Goal: Transaction & Acquisition: Purchase product/service

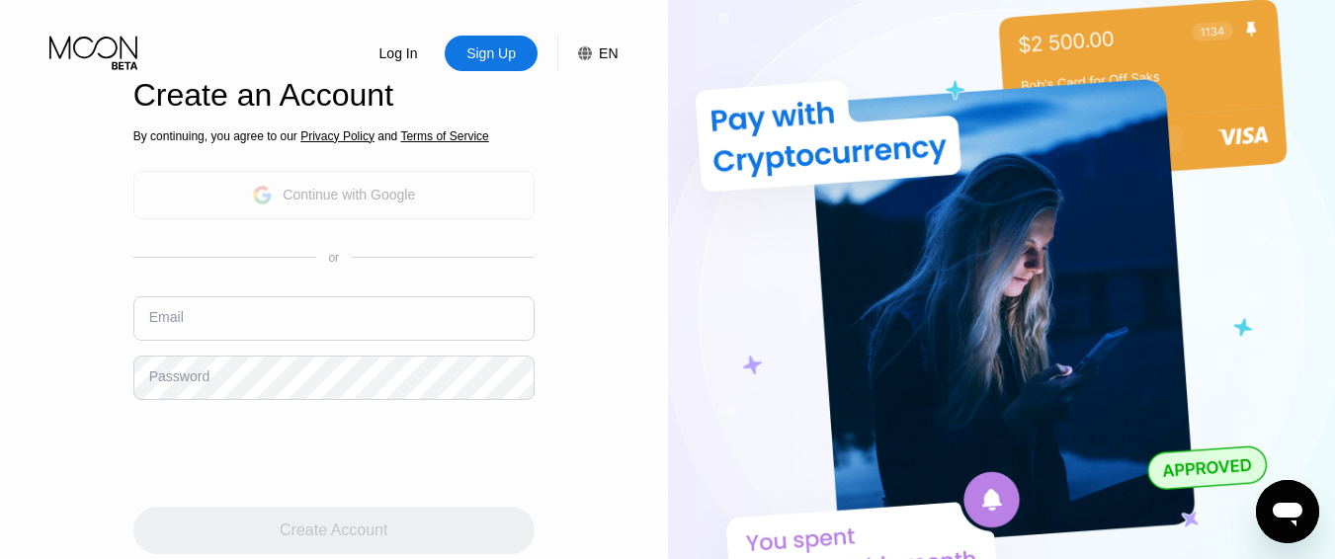
click at [393, 203] on div "Continue with Google" at bounding box center [349, 195] width 132 height 16
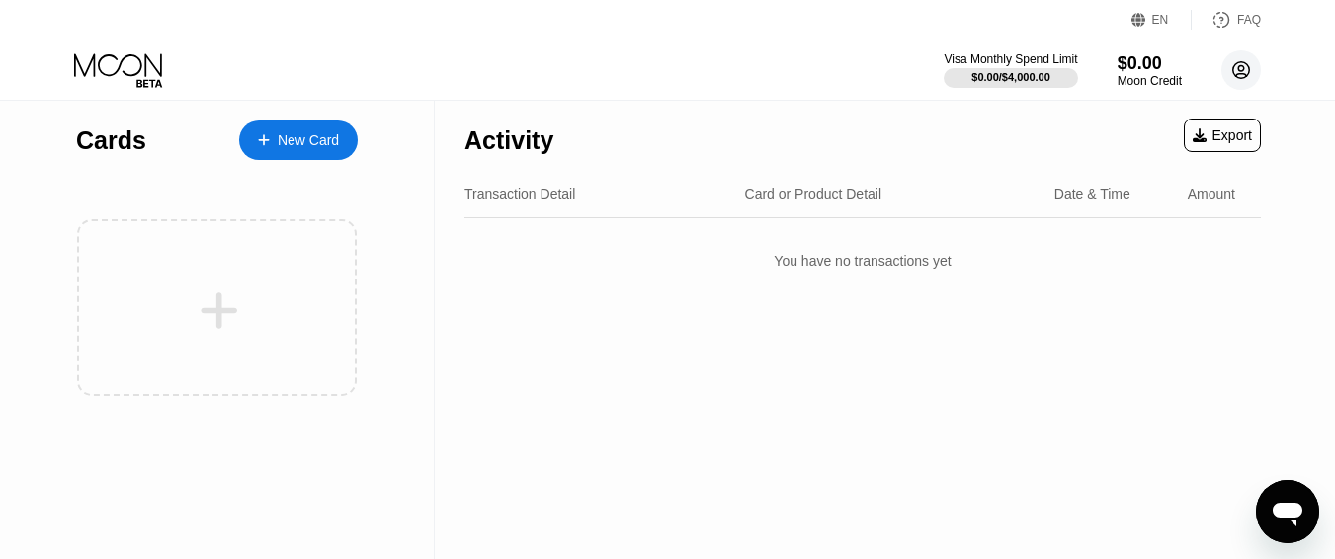
drag, startPoint x: 1244, startPoint y: 64, endPoint x: 1228, endPoint y: 64, distance: 16.8
click at [1244, 64] on circle at bounding box center [1242, 70] width 40 height 40
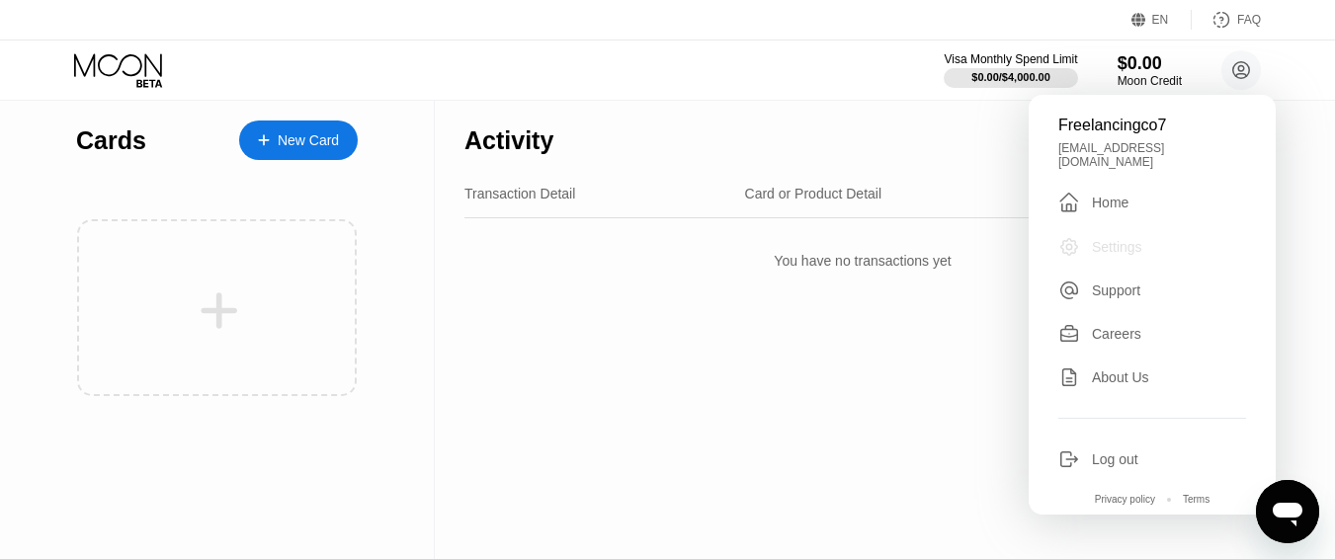
click at [1159, 236] on div "Settings" at bounding box center [1153, 247] width 188 height 22
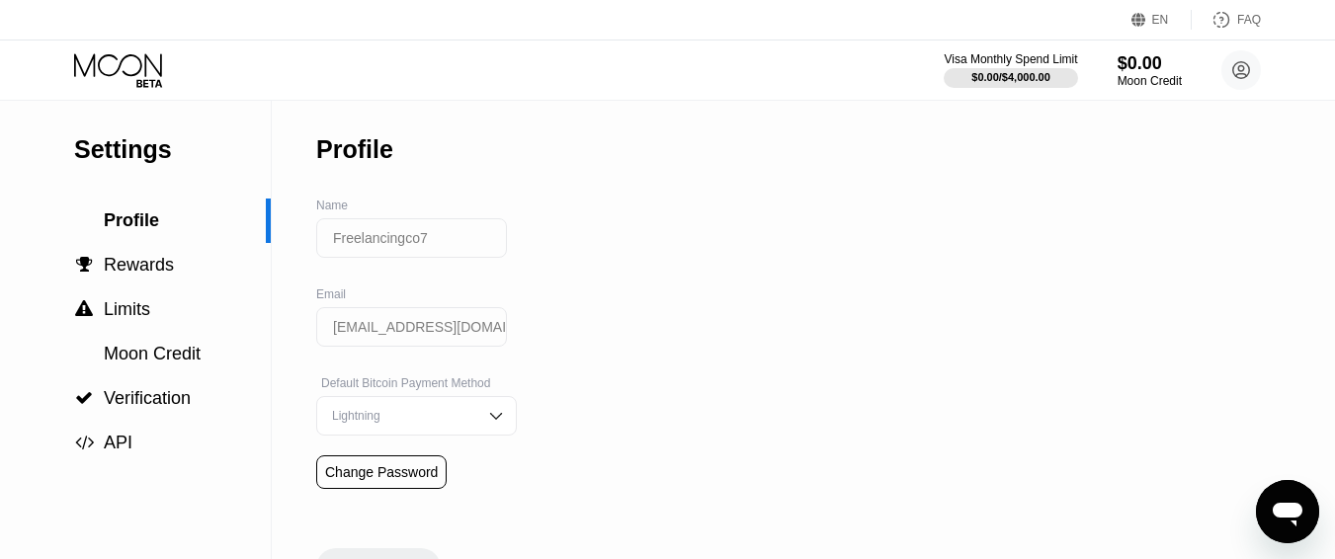
drag, startPoint x: 448, startPoint y: 253, endPoint x: 109, endPoint y: 250, distance: 339.0
click at [109, 250] on div "Settings Profile  Rewards  Limits Moon Credit  Verification  API Profile Na…" at bounding box center [667, 344] width 1335 height 487
click at [194, 320] on div " Limits" at bounding box center [135, 309] width 271 height 21
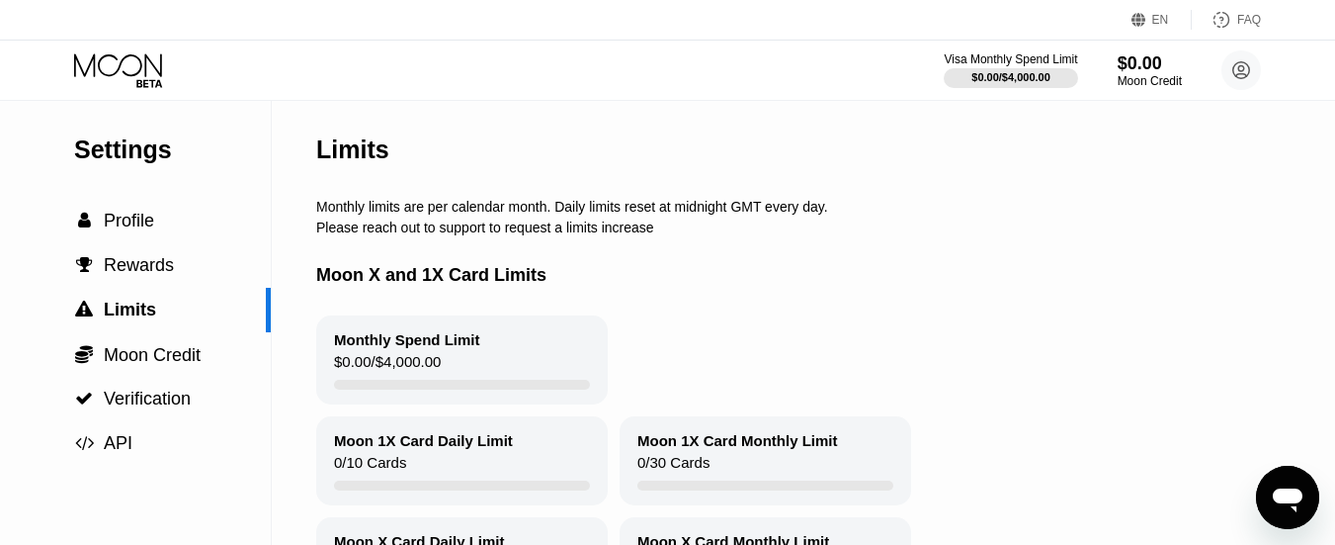
scroll to position [99, 0]
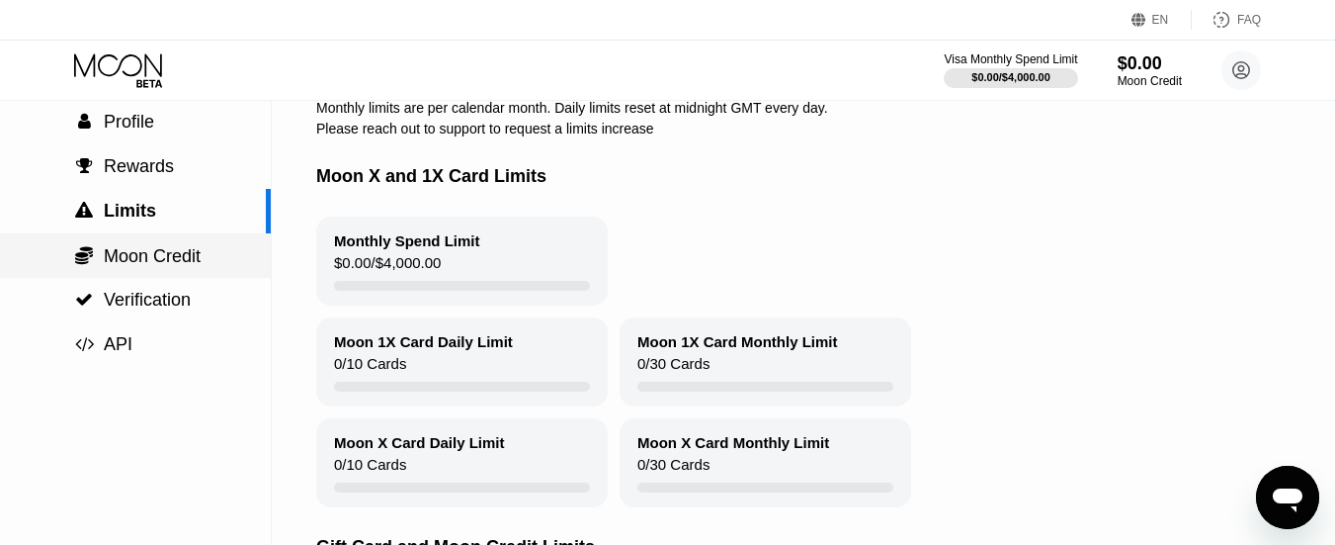
click at [200, 275] on div " Moon Credit" at bounding box center [135, 255] width 271 height 44
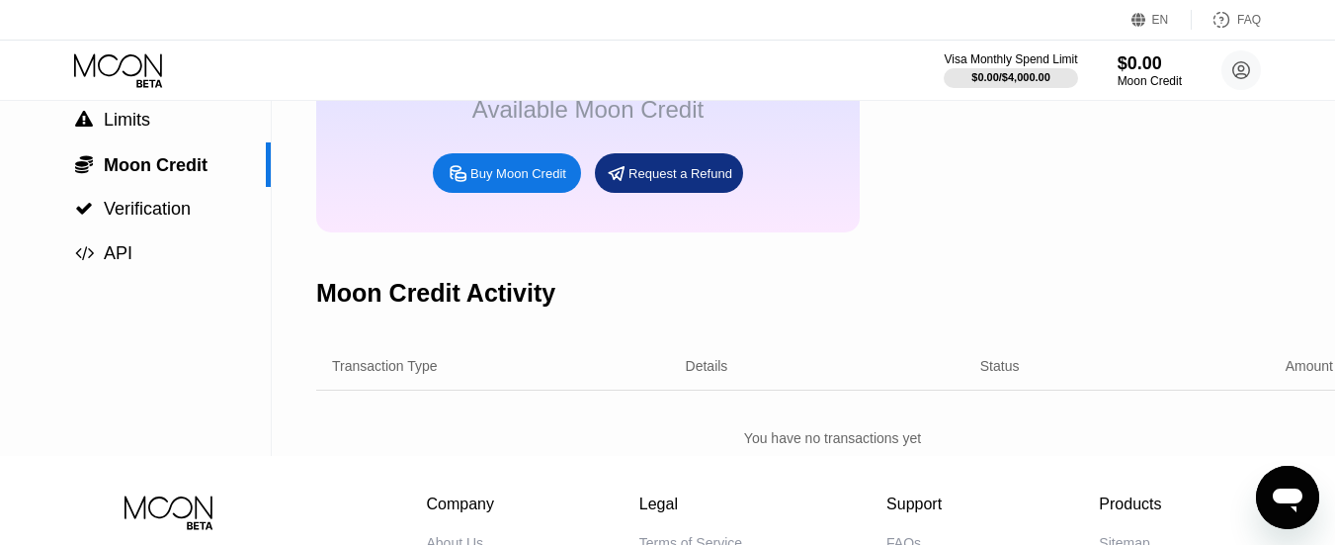
scroll to position [198, 0]
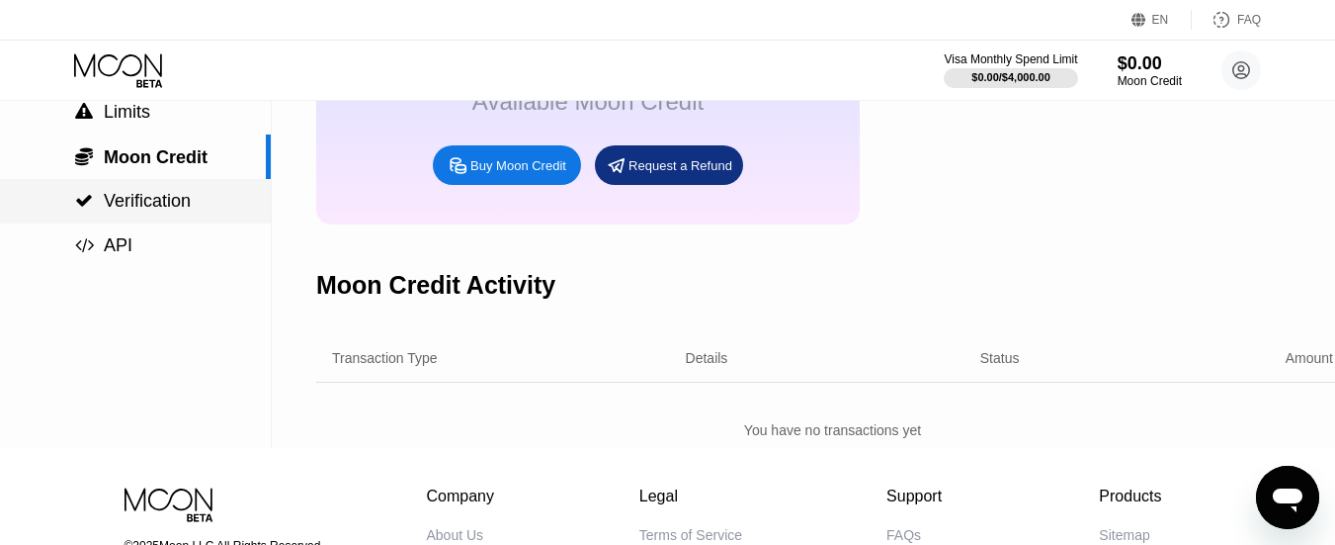
click at [174, 210] on span "Verification" at bounding box center [147, 201] width 87 height 20
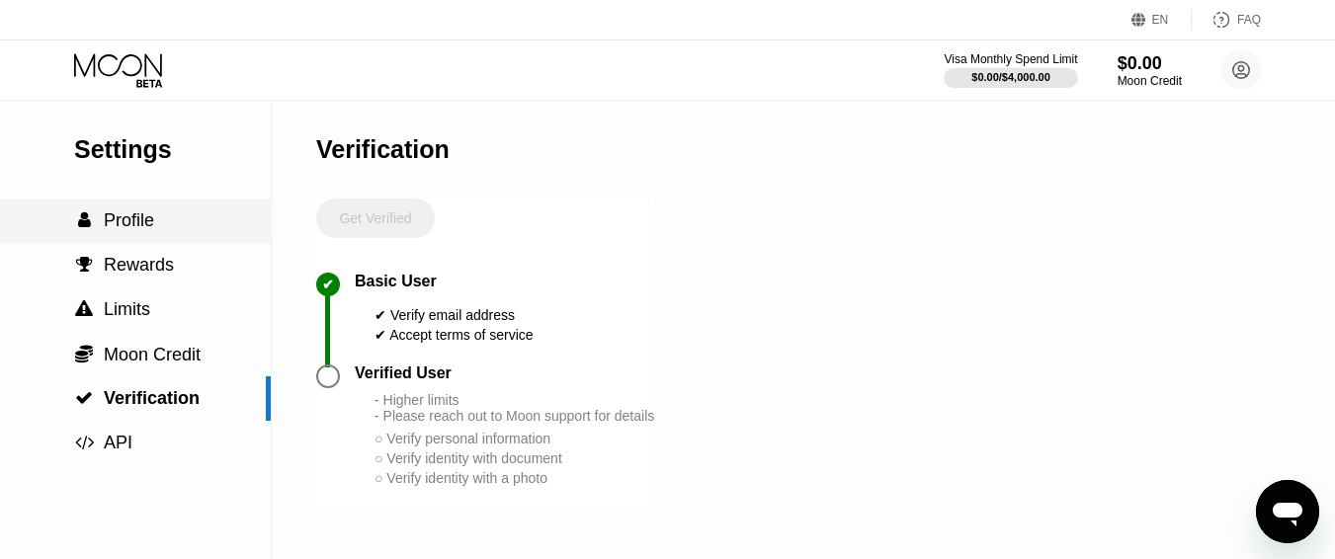
click at [133, 226] on span "Profile" at bounding box center [129, 221] width 50 height 20
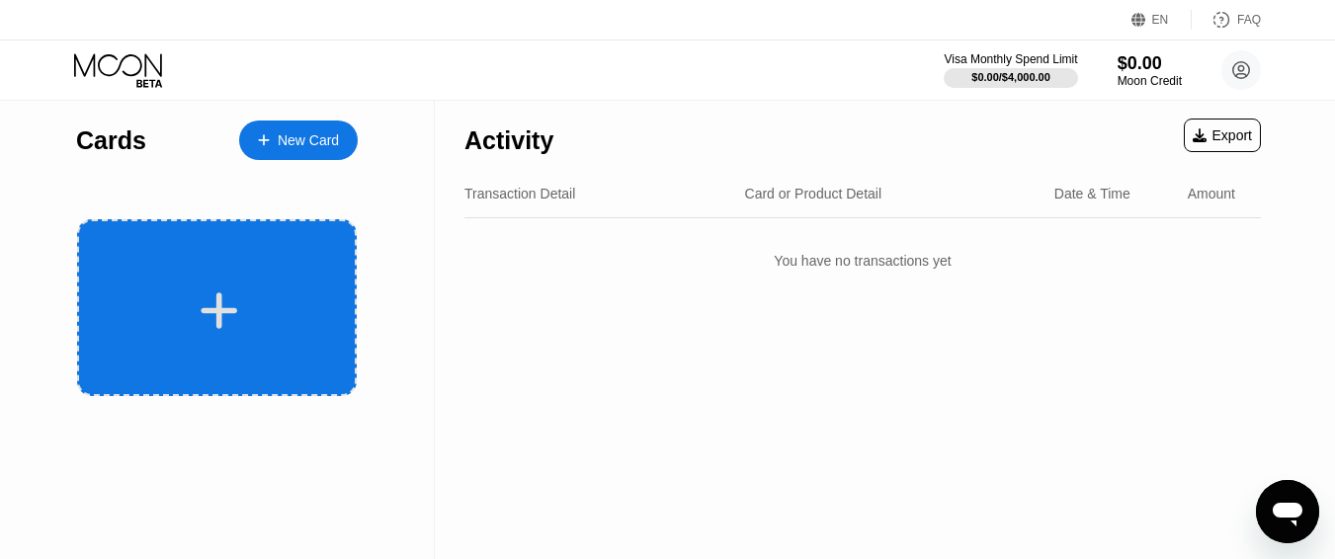
click at [251, 276] on div at bounding box center [217, 307] width 280 height 177
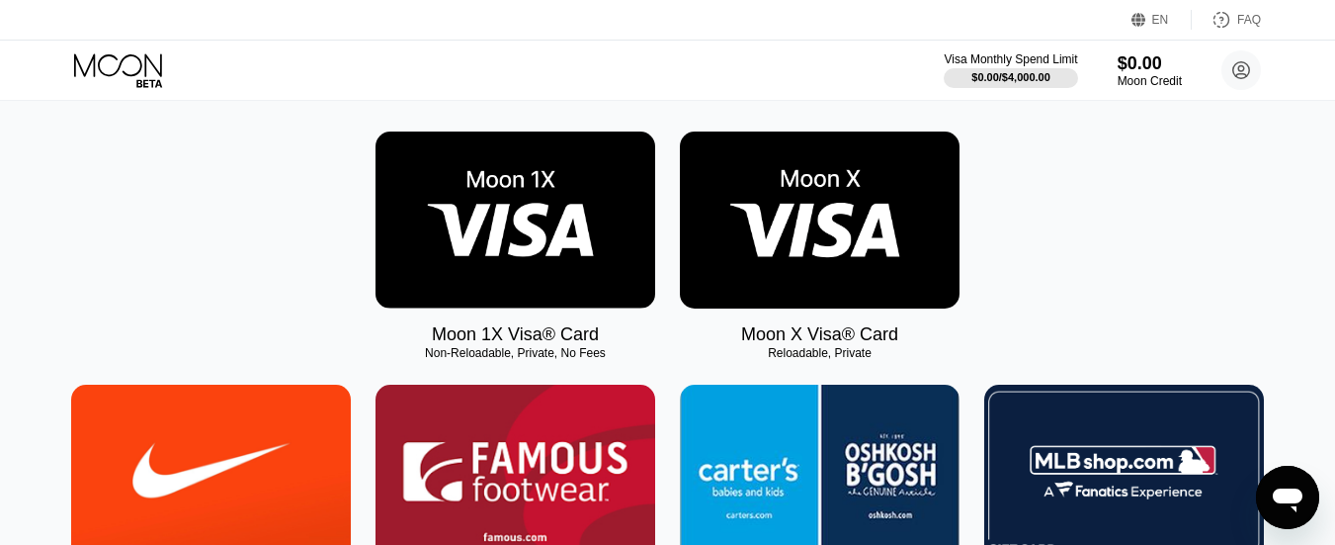
scroll to position [297, 0]
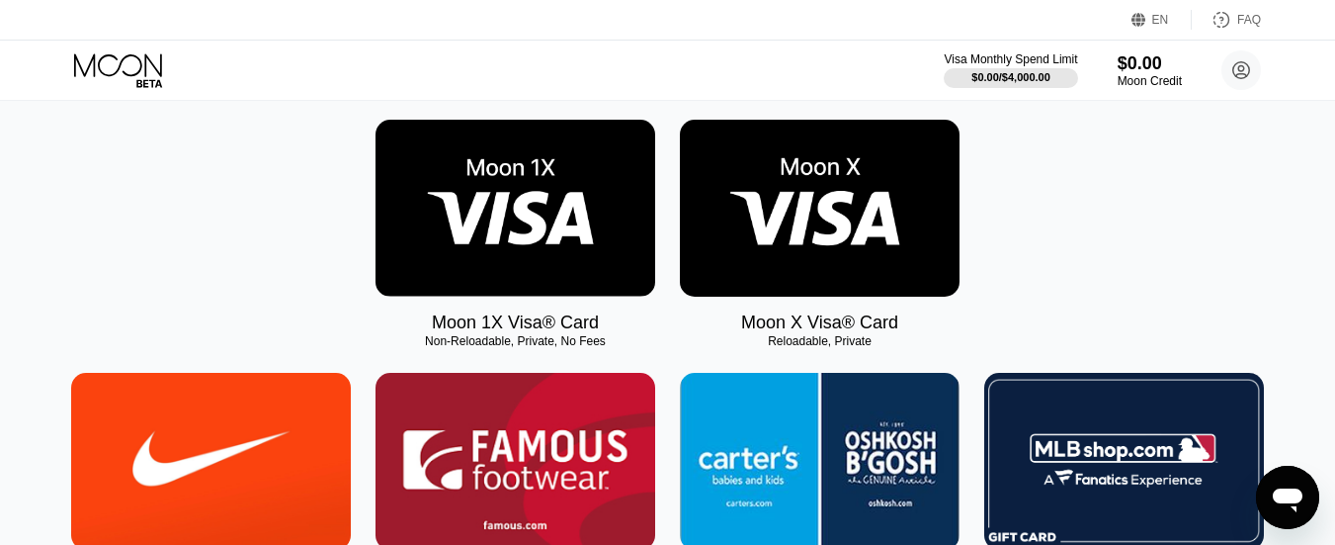
click at [1117, 234] on div "Moon 1X Visa® Card Non-Reloadable, Private, No Fees Moon X Visa® Card Reloadabl…" at bounding box center [668, 226] width 1291 height 213
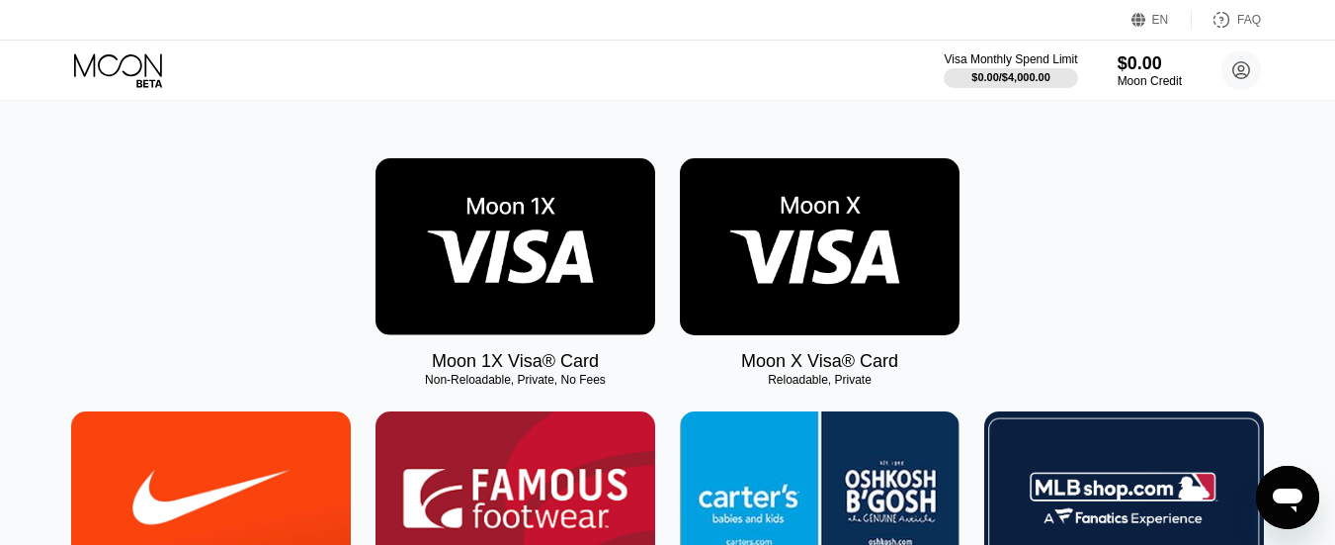
scroll to position [186, 0]
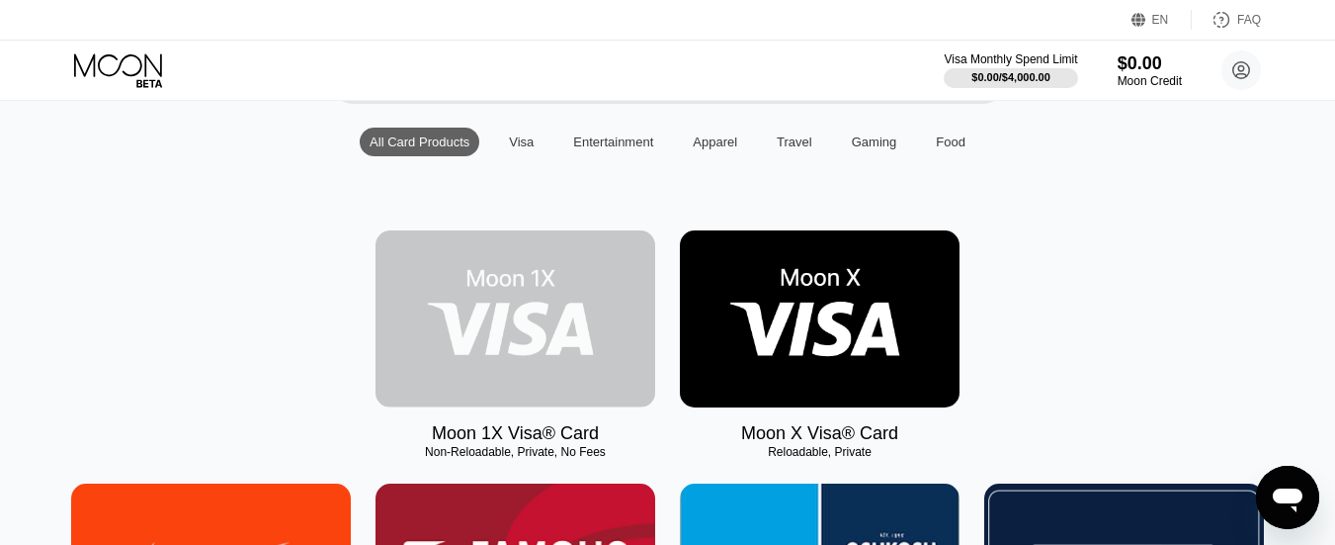
click at [503, 326] on img at bounding box center [516, 318] width 280 height 177
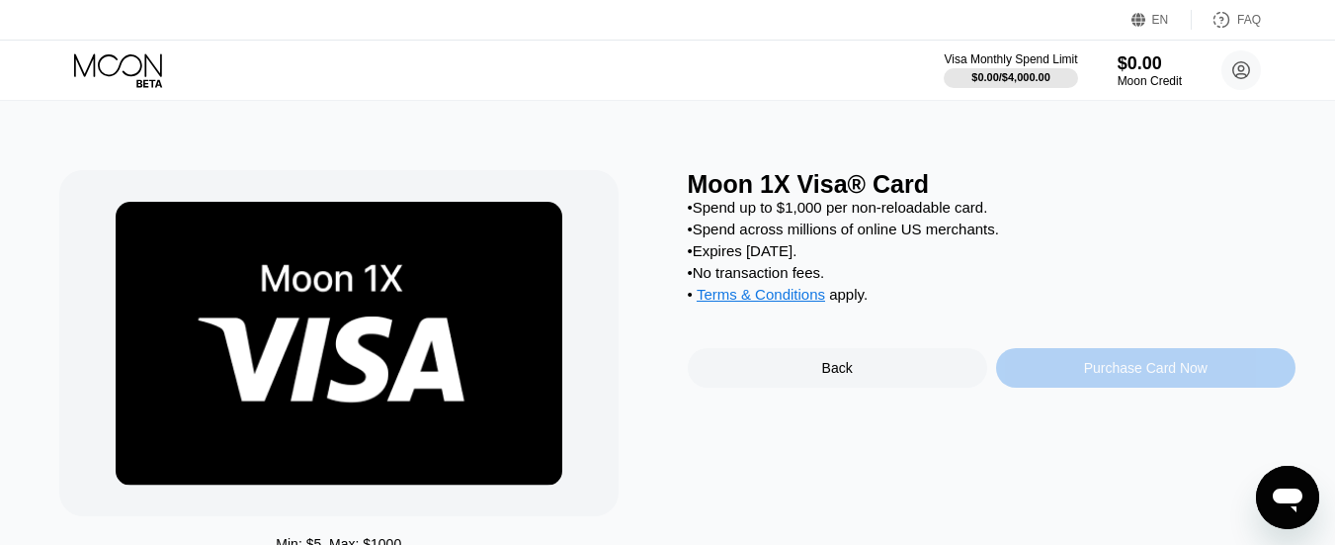
click at [1126, 376] on div "Purchase Card Now" at bounding box center [1146, 368] width 124 height 16
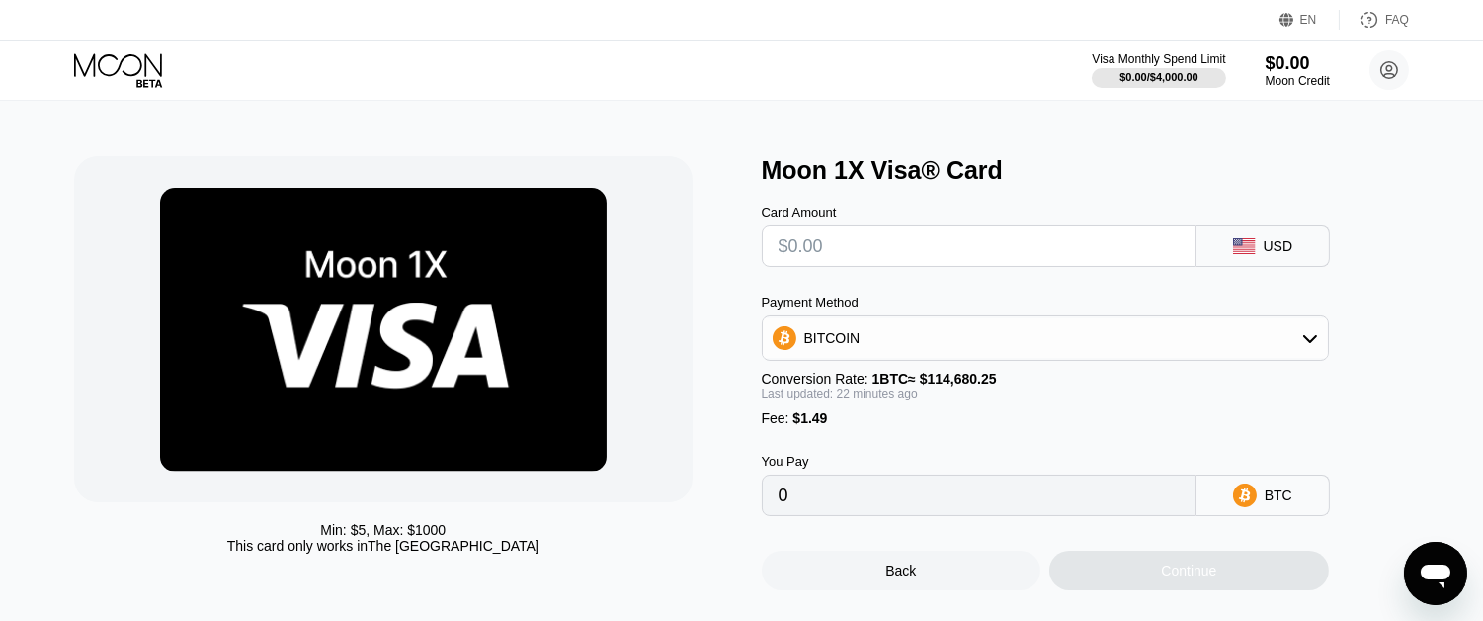
scroll to position [26, 0]
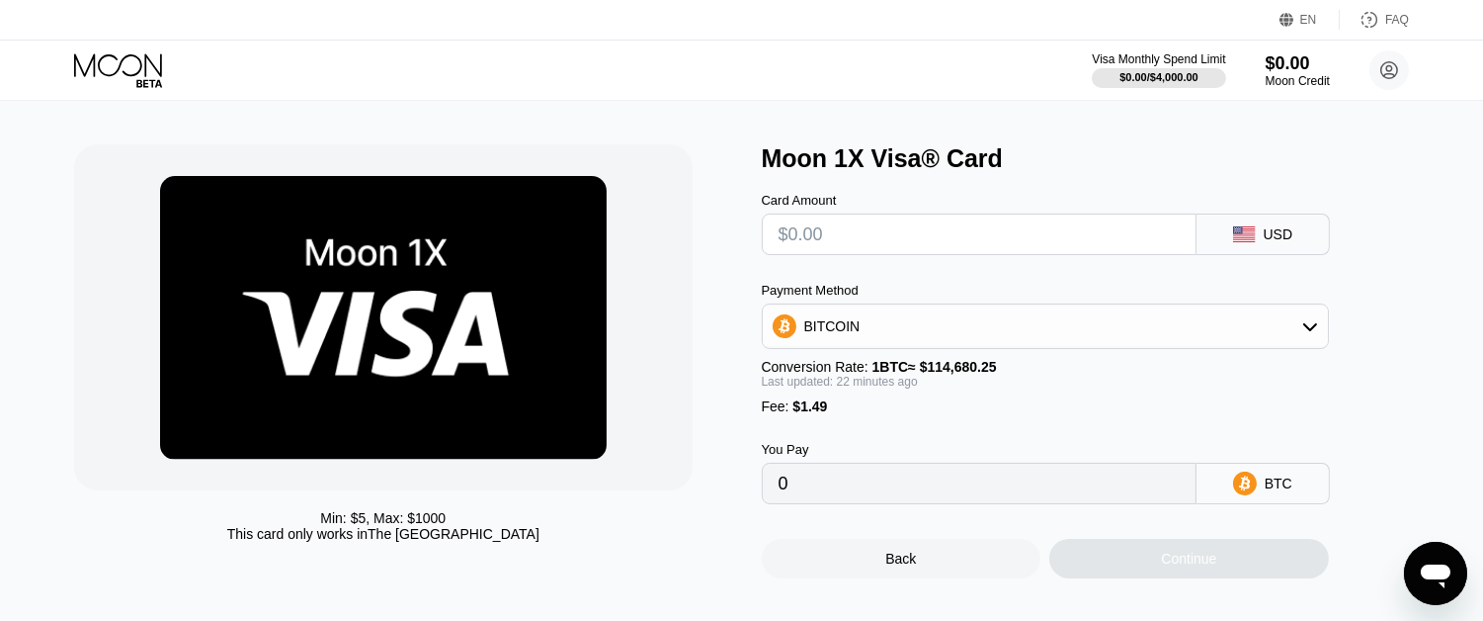
click at [1334, 544] on icon "Open messaging window" at bounding box center [1435, 575] width 30 height 24
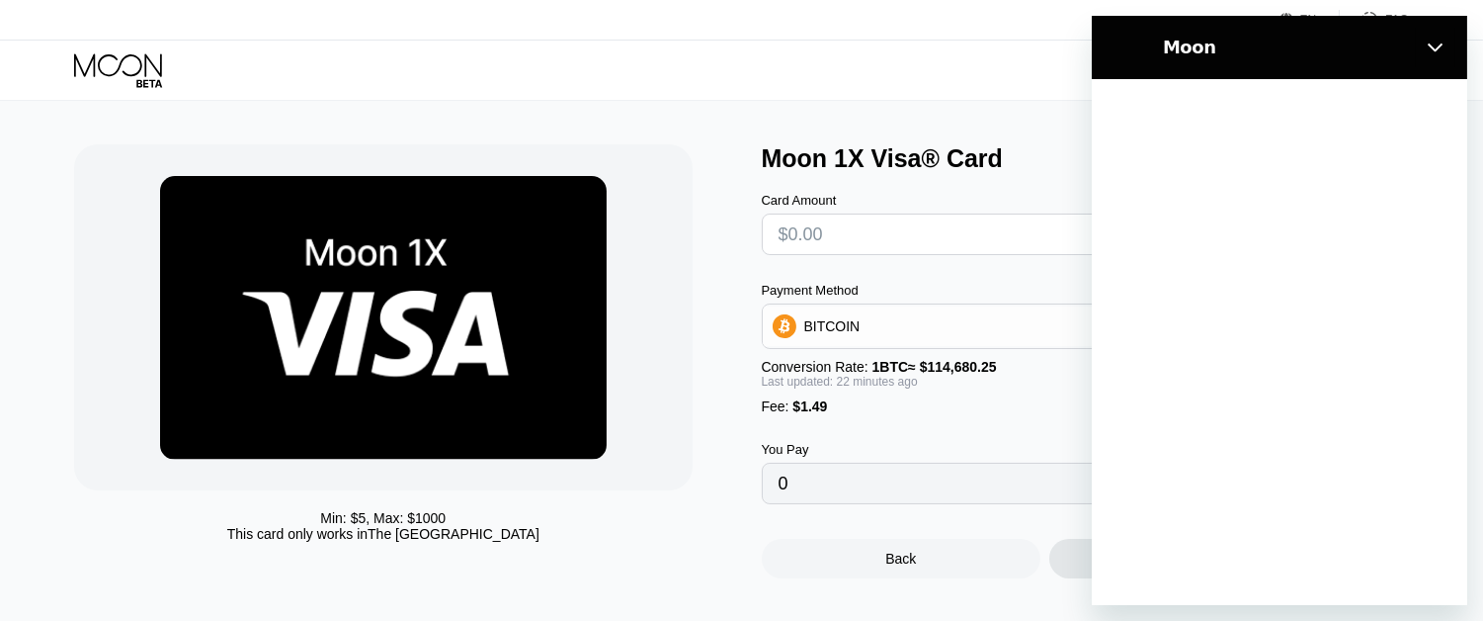
scroll to position [0, 0]
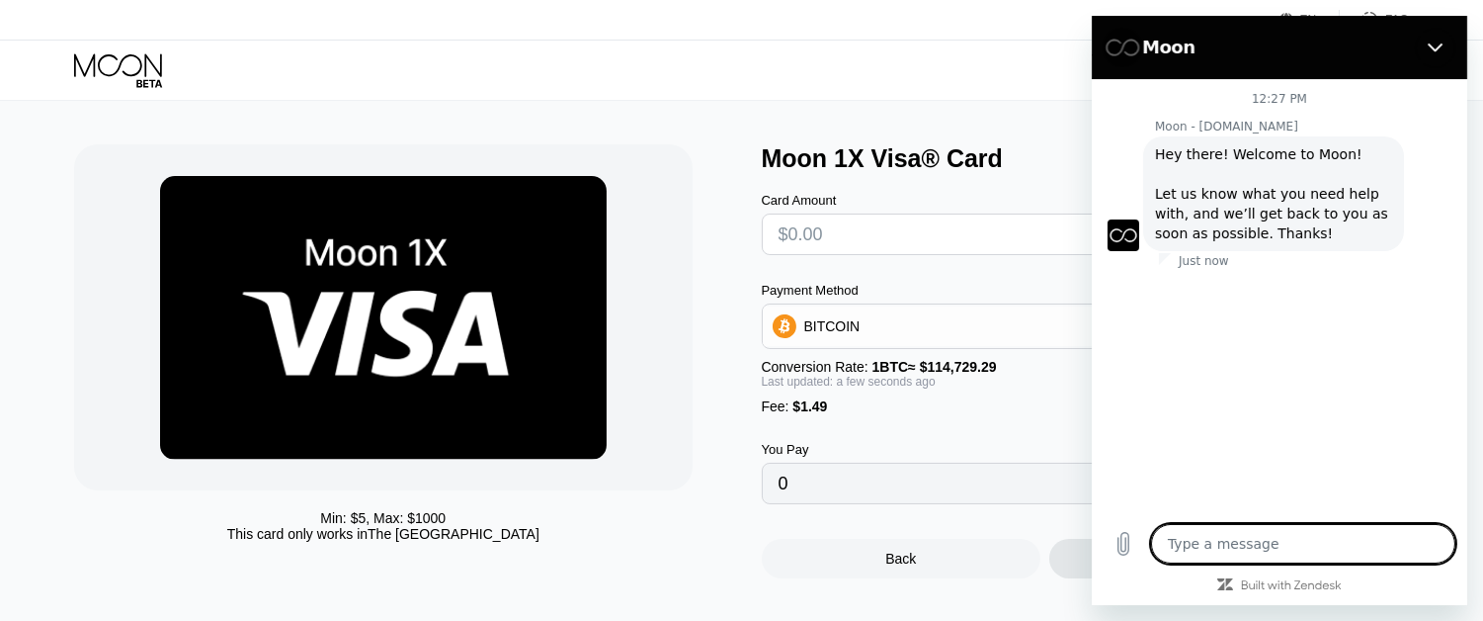
type textarea "x"
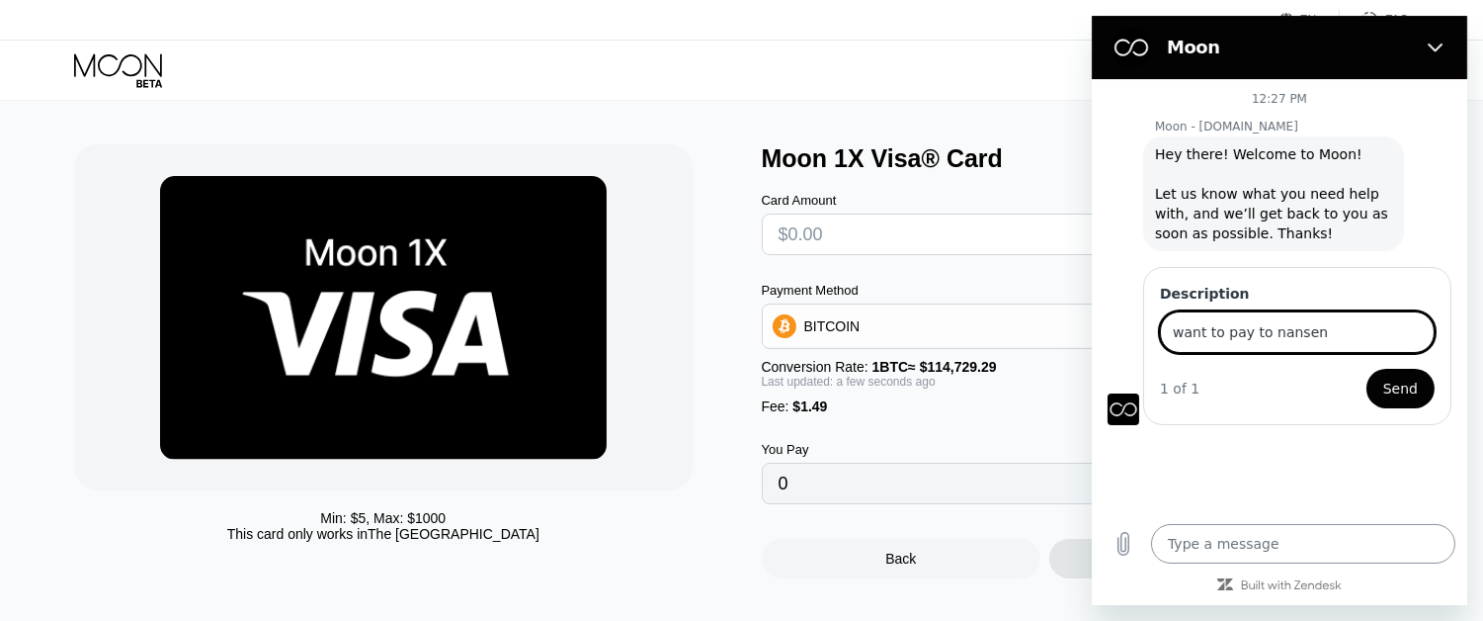
type input "want to pay to nansens"
paste input "nansen"
type input "want to pay to nansen"
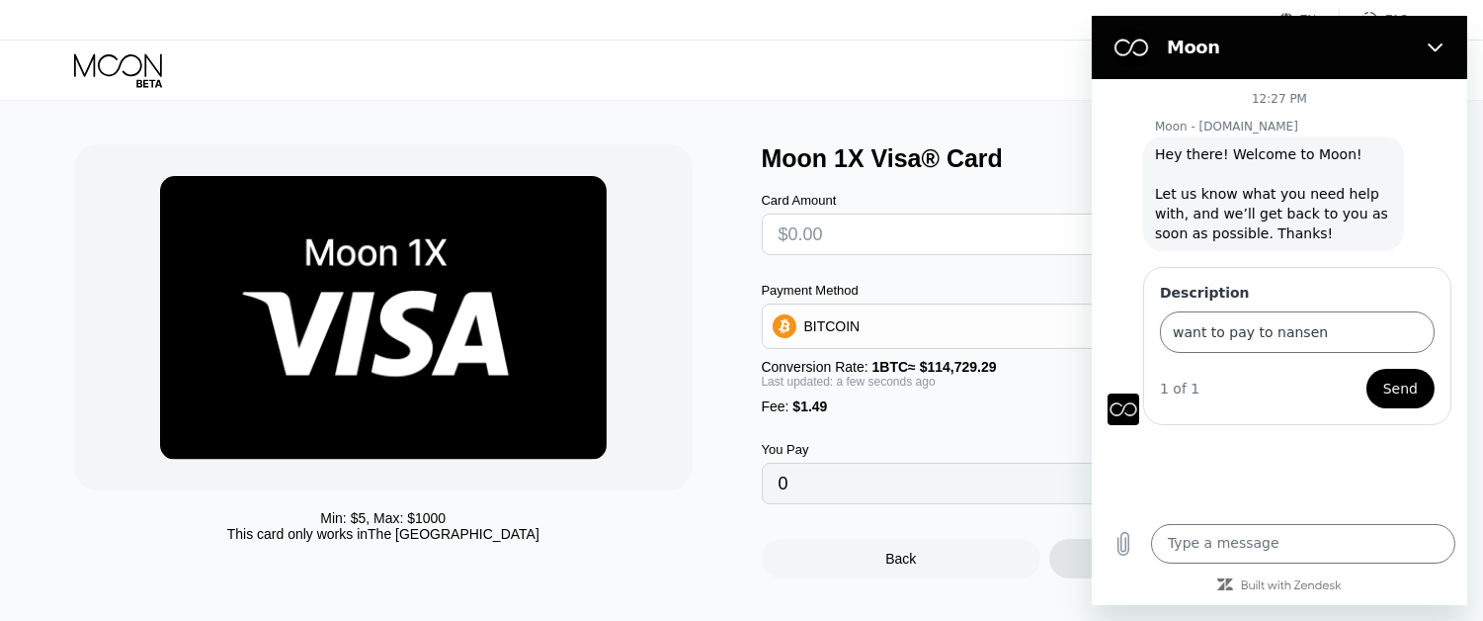
click at [1425, 381] on button "Send" at bounding box center [1400, 389] width 68 height 40
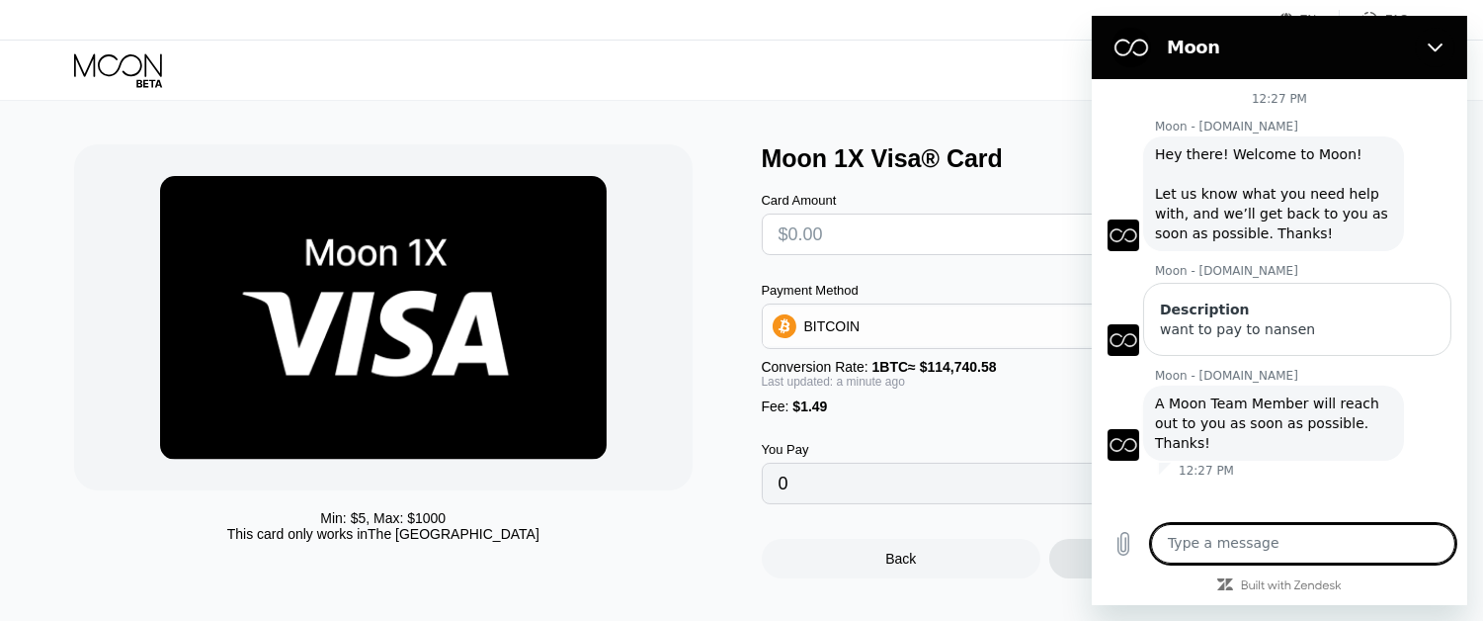
click at [1291, 539] on textarea at bounding box center [1302, 544] width 304 height 40
type textarea "hey there"
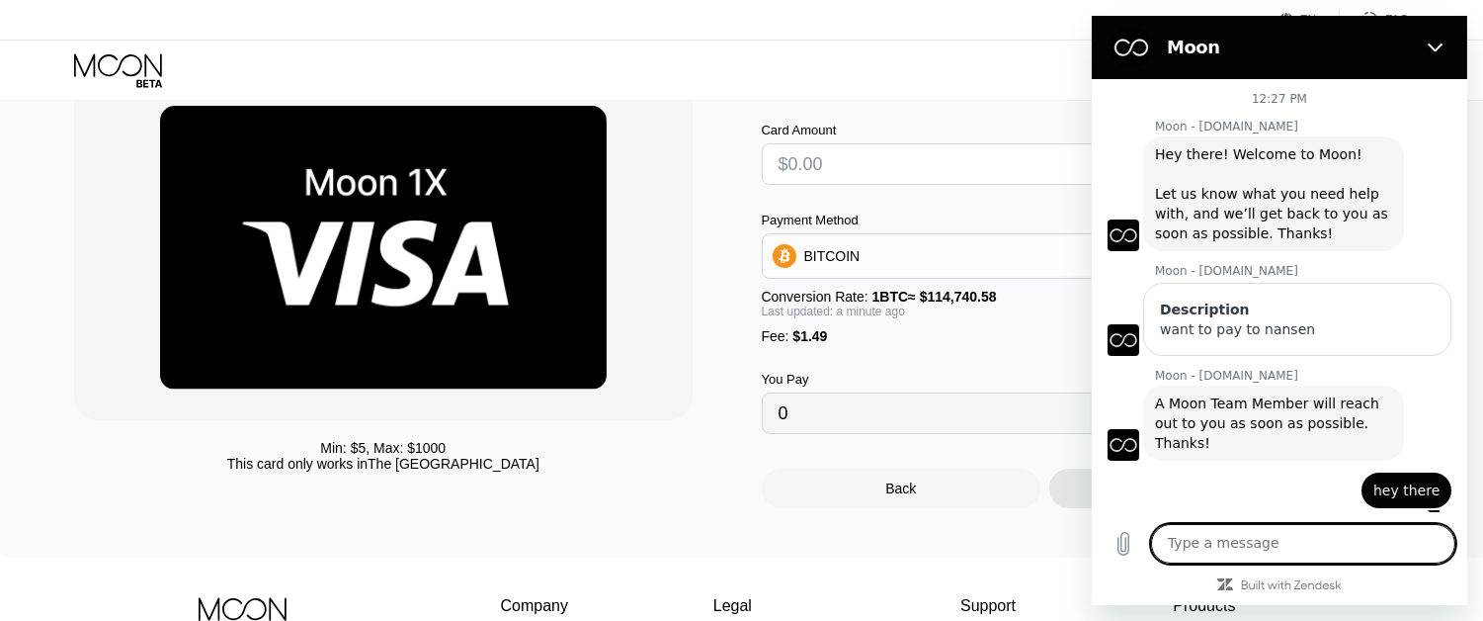
scroll to position [135, 0]
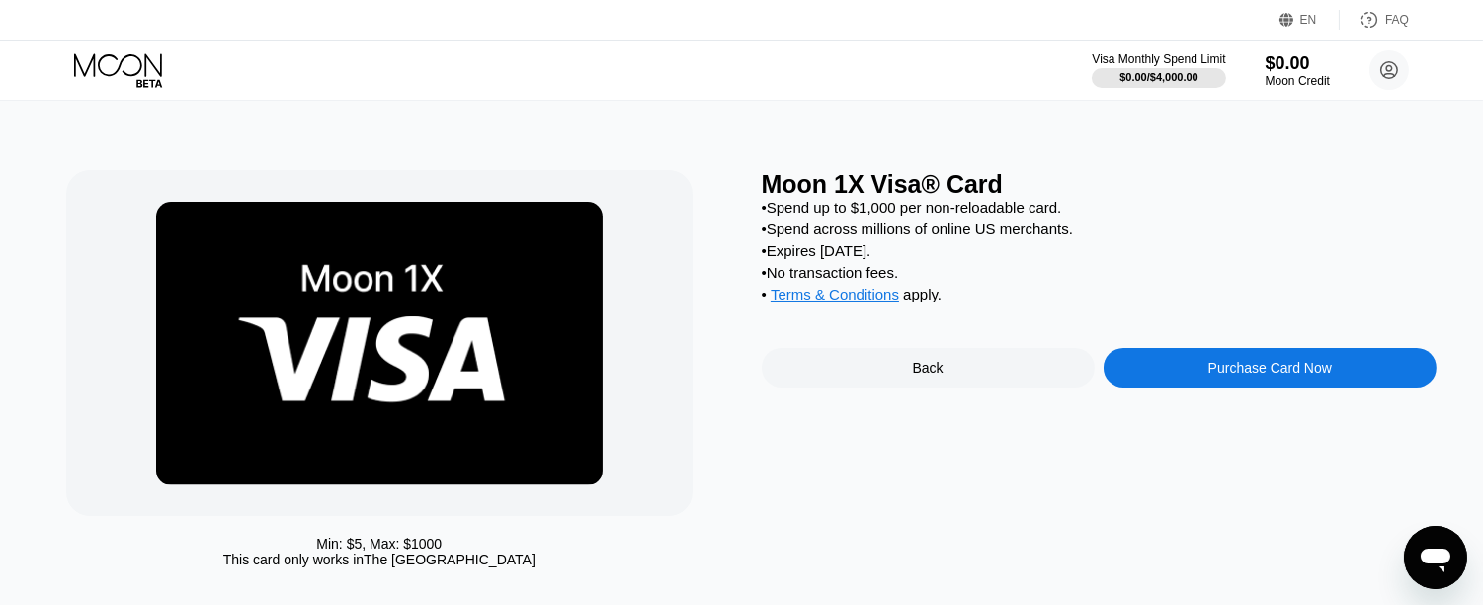
drag, startPoint x: 1416, startPoint y: 556, endPoint x: 2821, endPoint y: 1082, distance: 1499.6
click at [1416, 556] on div "Open messaging window" at bounding box center [1434, 556] width 59 height 59
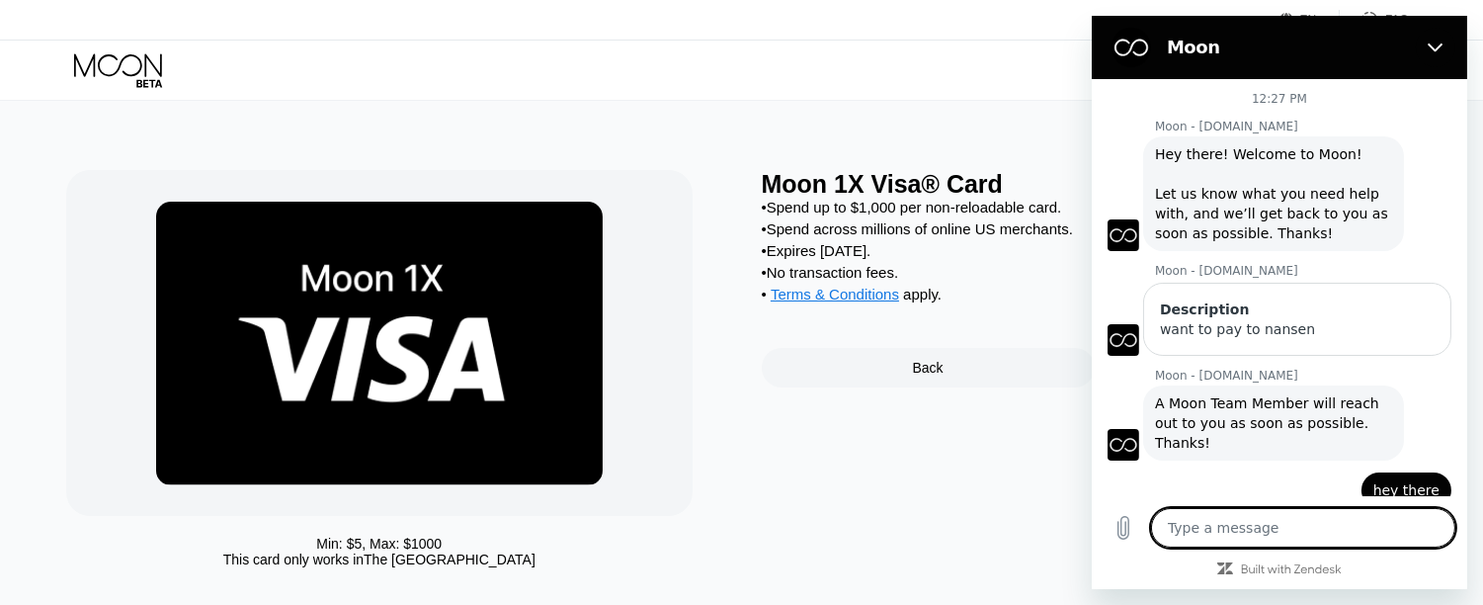
type textarea "h"
type textarea "x"
type textarea "he"
type textarea "x"
type textarea "hel"
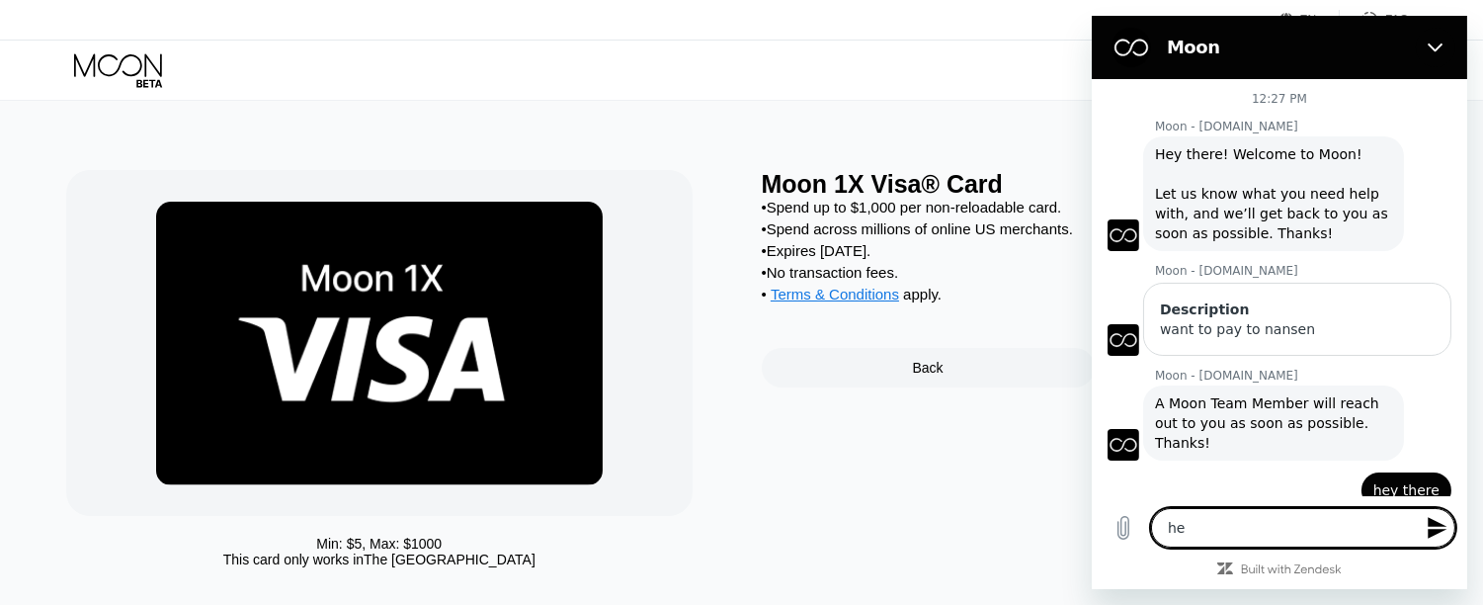
type textarea "x"
type textarea "hell"
type textarea "x"
type textarea "hello"
type textarea "x"
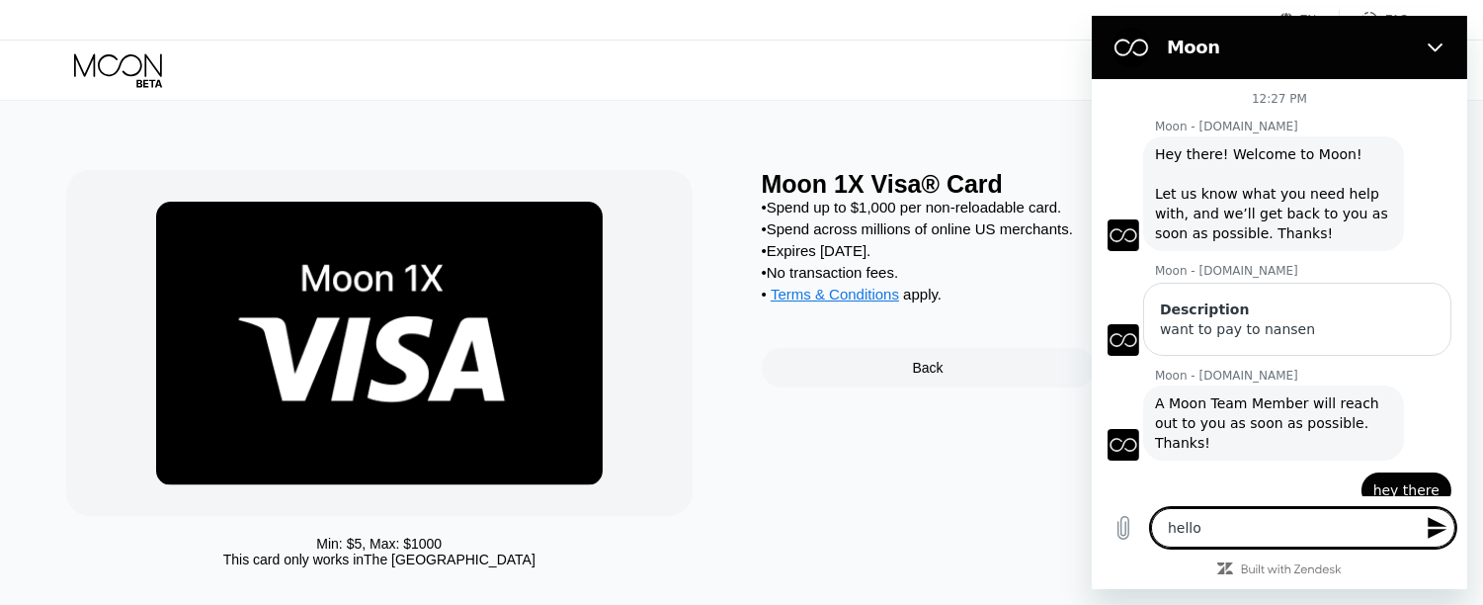
type textarea "hello?"
type textarea "x"
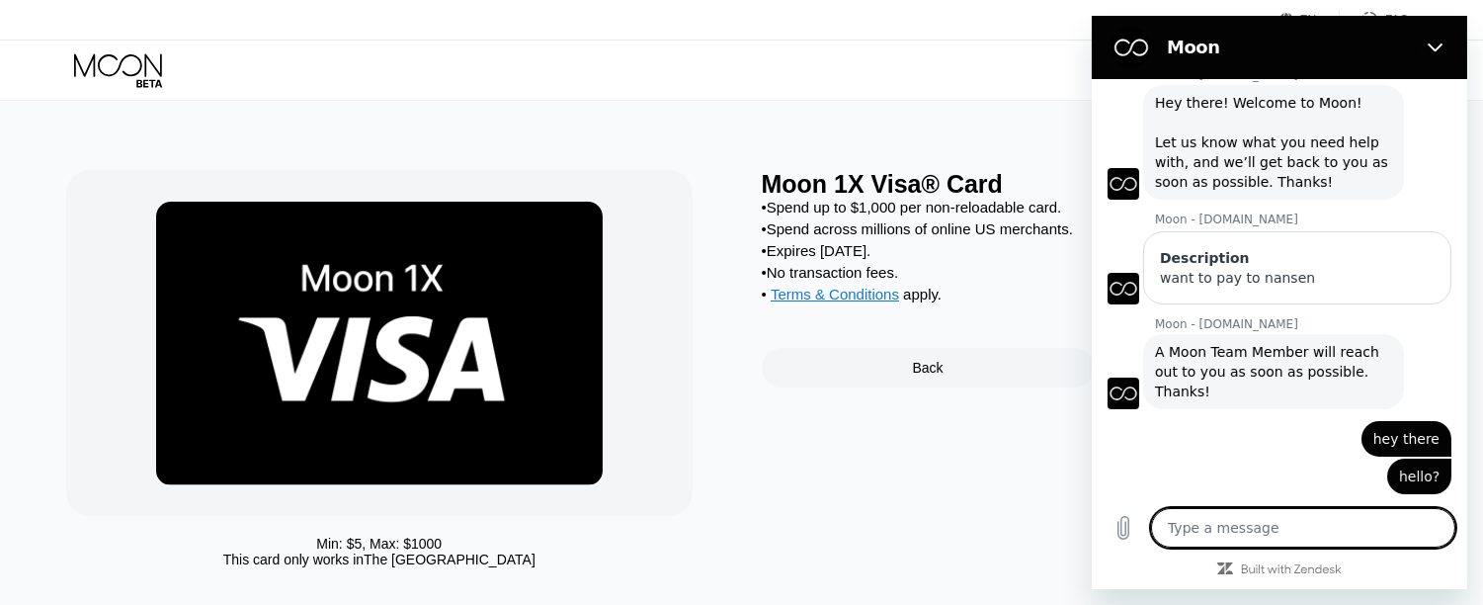
scroll to position [55, 0]
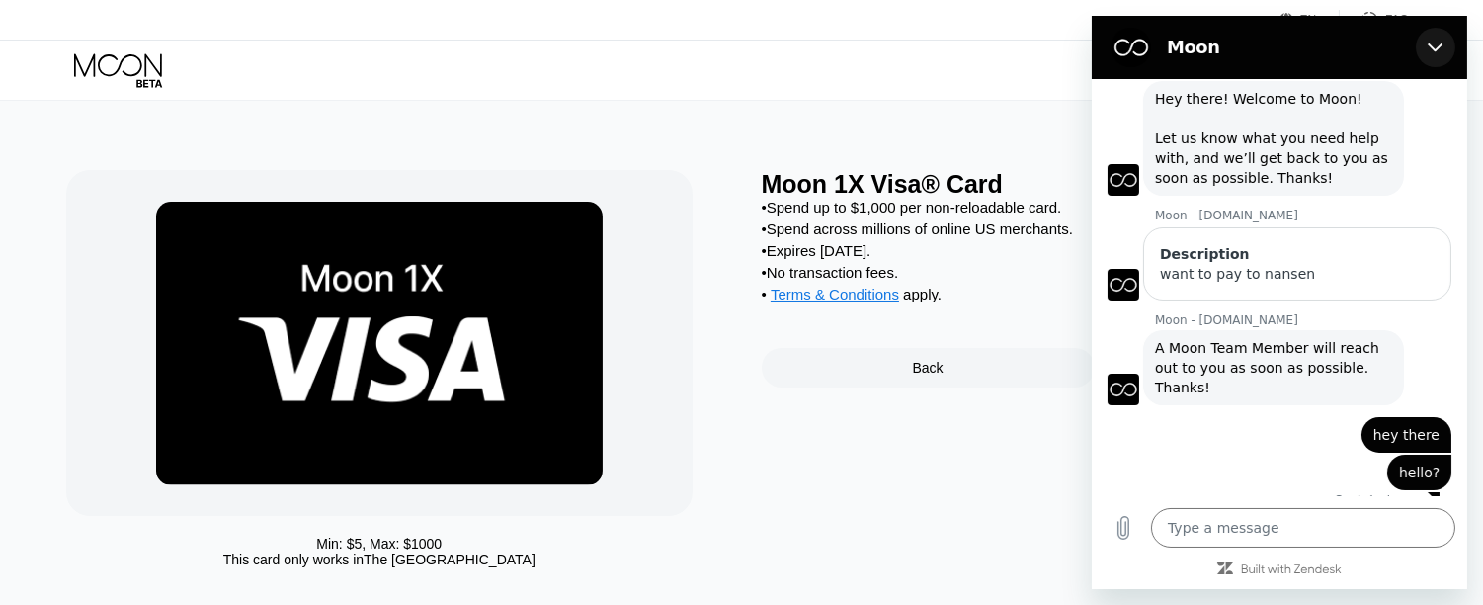
click at [1430, 41] on icon "Close" at bounding box center [1435, 48] width 16 height 16
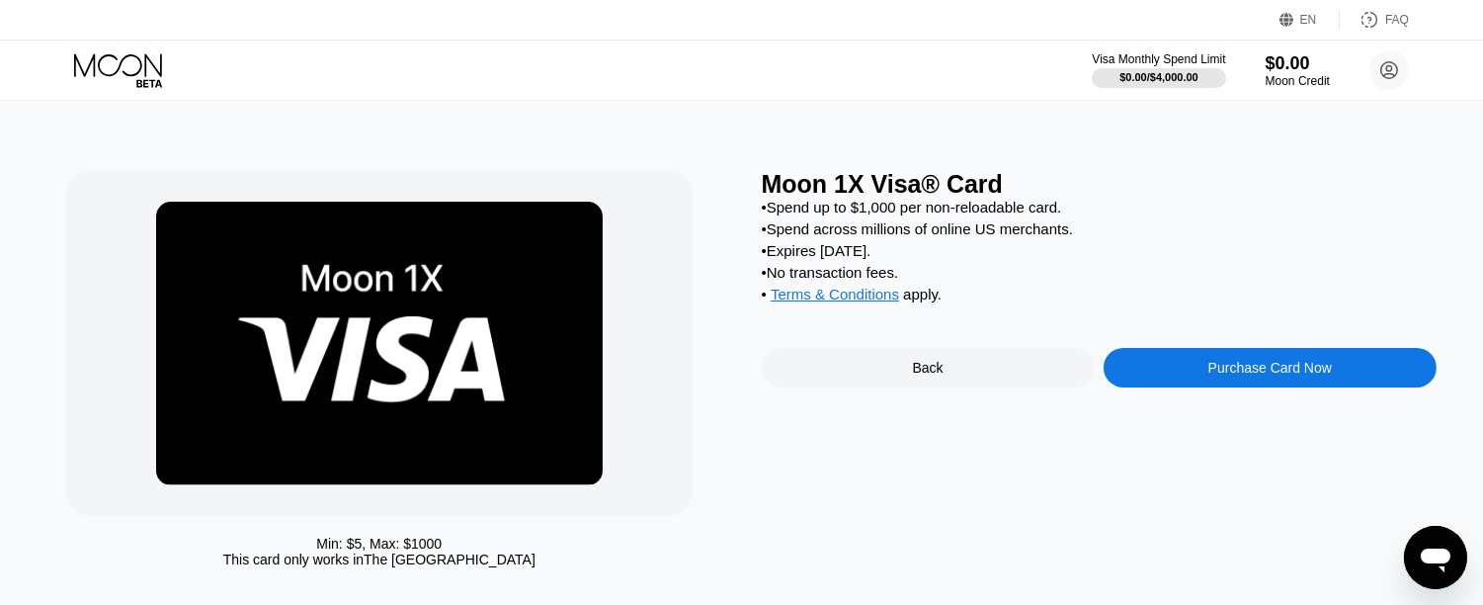
click at [1430, 558] on icon "Open messaging window" at bounding box center [1435, 560] width 30 height 24
type textarea "x"
